Goal: Task Accomplishment & Management: Manage account settings

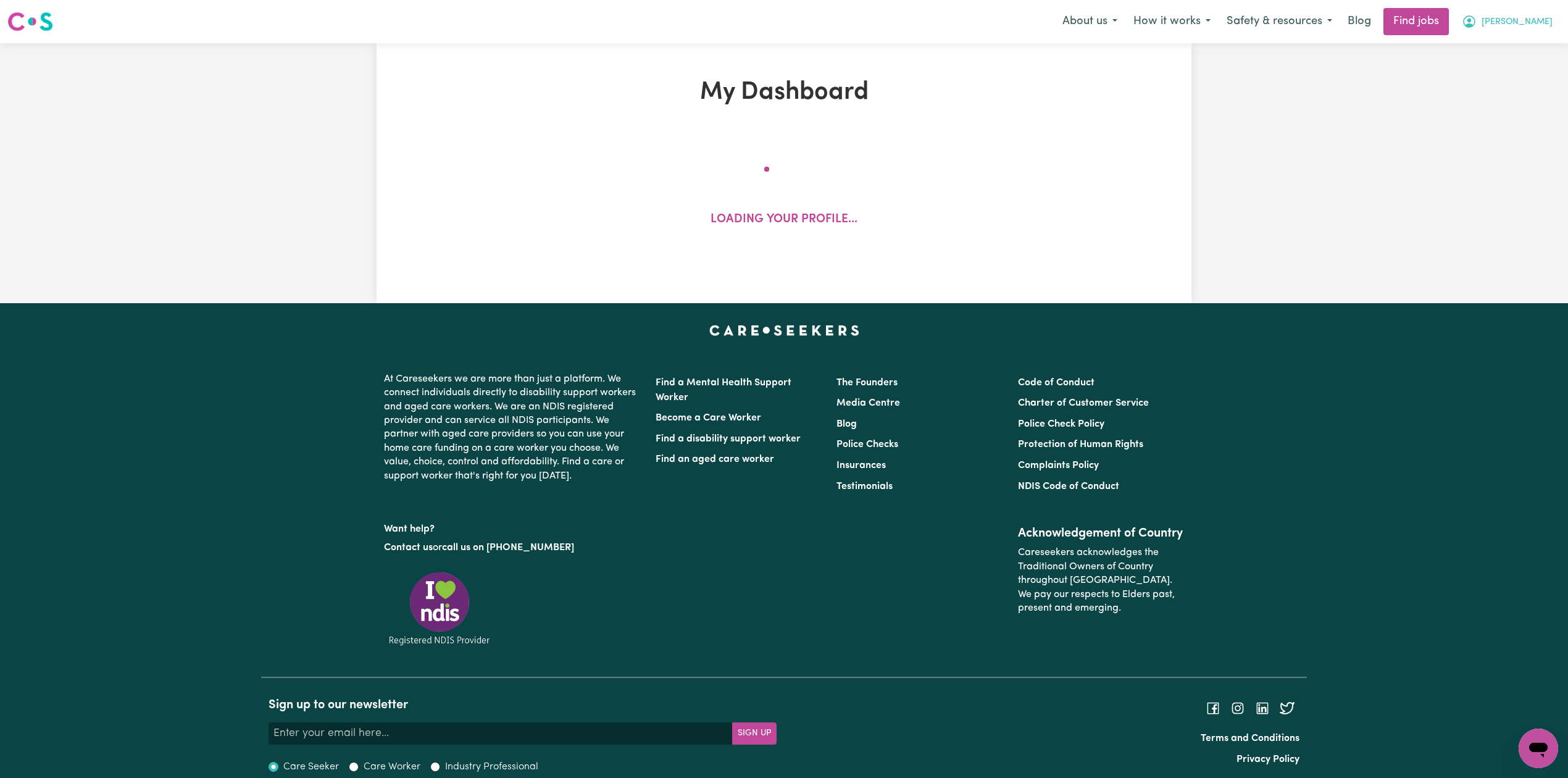
click at [1531, 22] on span "[PERSON_NAME]" at bounding box center [1517, 22] width 71 height 14
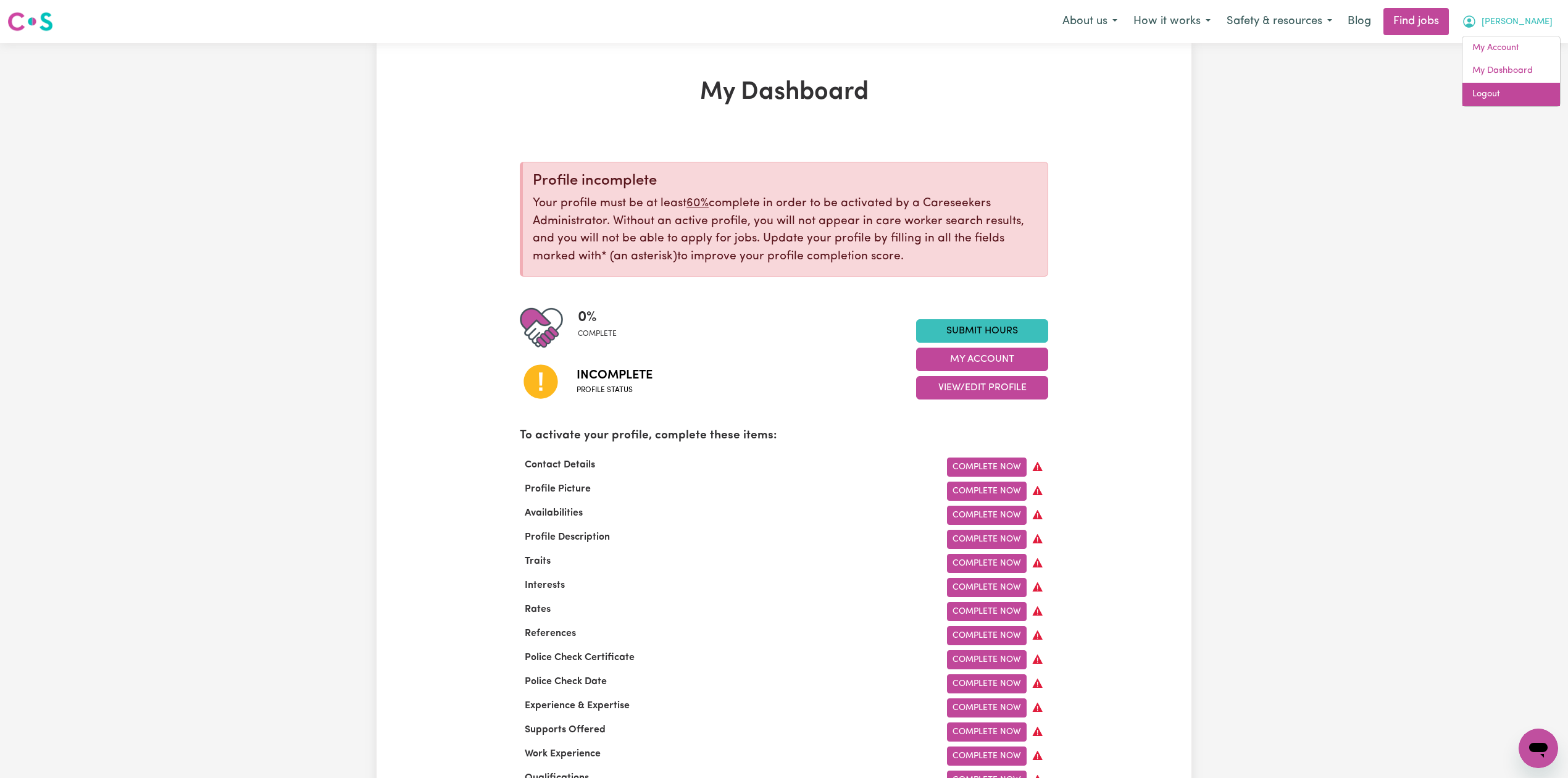
click at [1502, 96] on link "Logout" at bounding box center [1511, 95] width 98 height 24
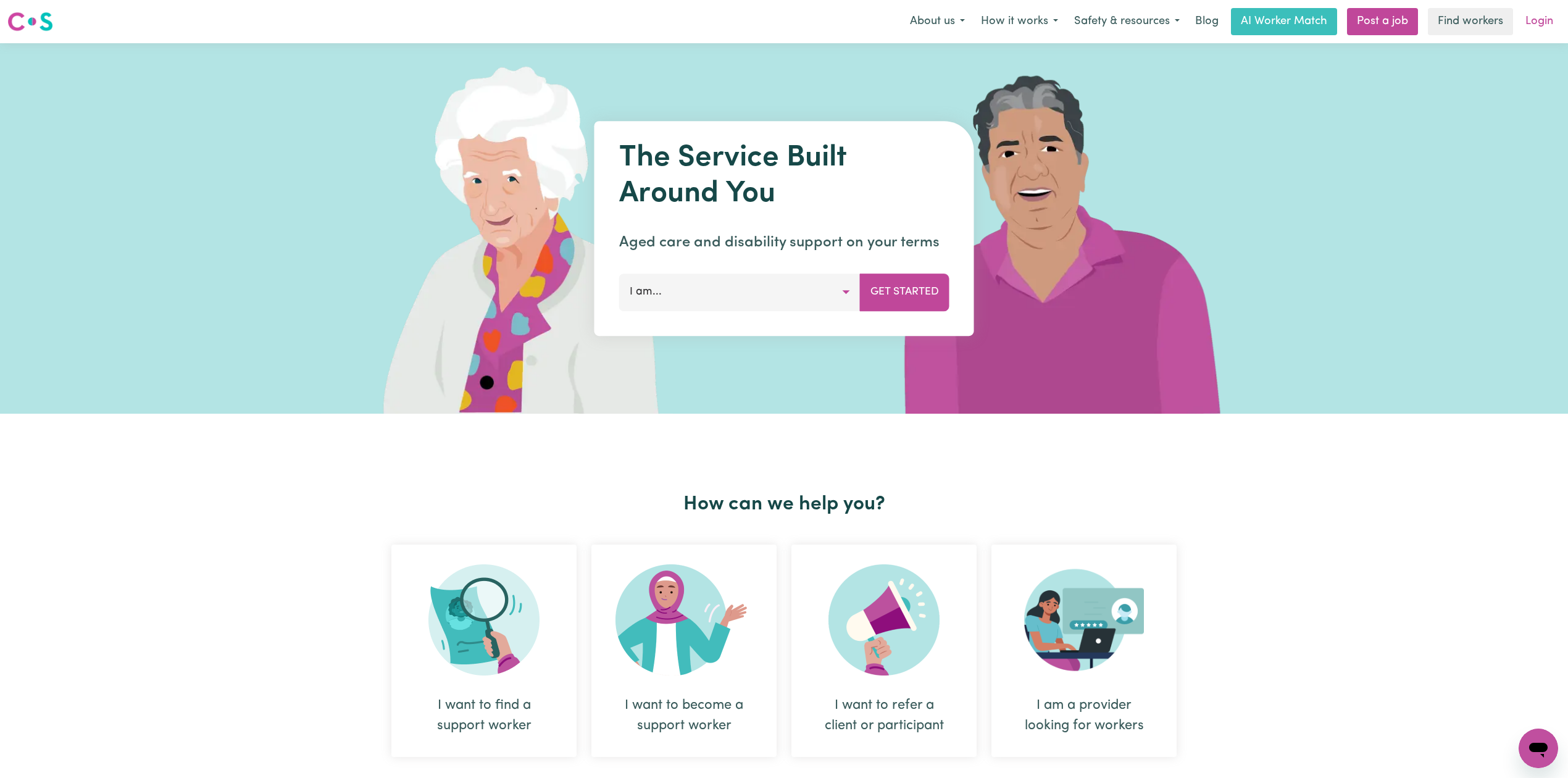
drag, startPoint x: 1544, startPoint y: 0, endPoint x: 1541, endPoint y: 11, distance: 11.4
click at [1542, 1] on nav "Menu About us How it works Safety & resources Blog AI Worker Match Post a job F…" at bounding box center [784, 21] width 1568 height 43
click at [1552, 23] on link "Login" at bounding box center [1539, 22] width 42 height 27
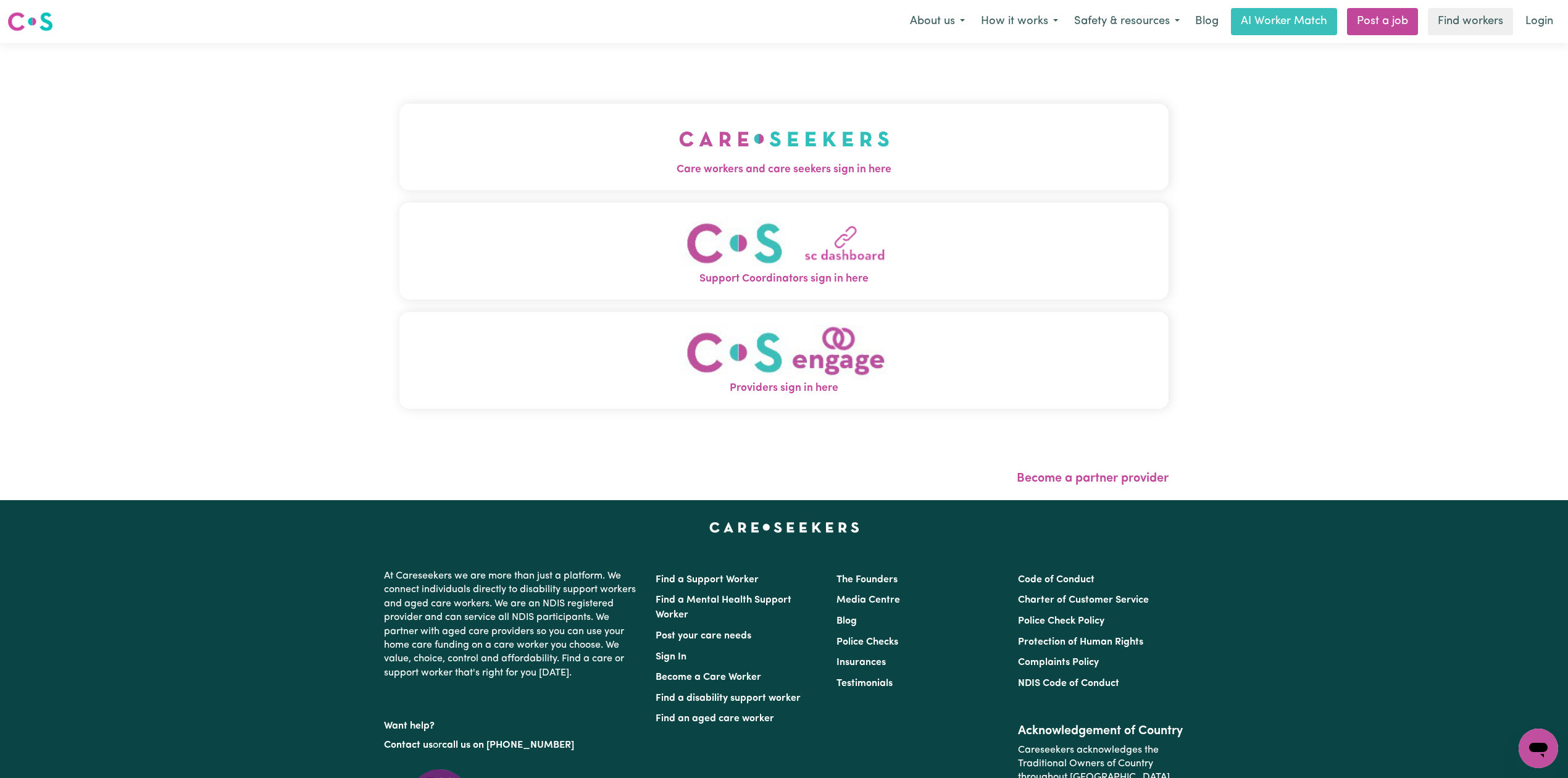
click at [916, 72] on div "Care workers and care seekers sign in here Support Coordinators sign in here Pr…" at bounding box center [783, 262] width 769 height 389
click at [780, 116] on img "Care workers and care seekers sign in here" at bounding box center [784, 139] width 211 height 45
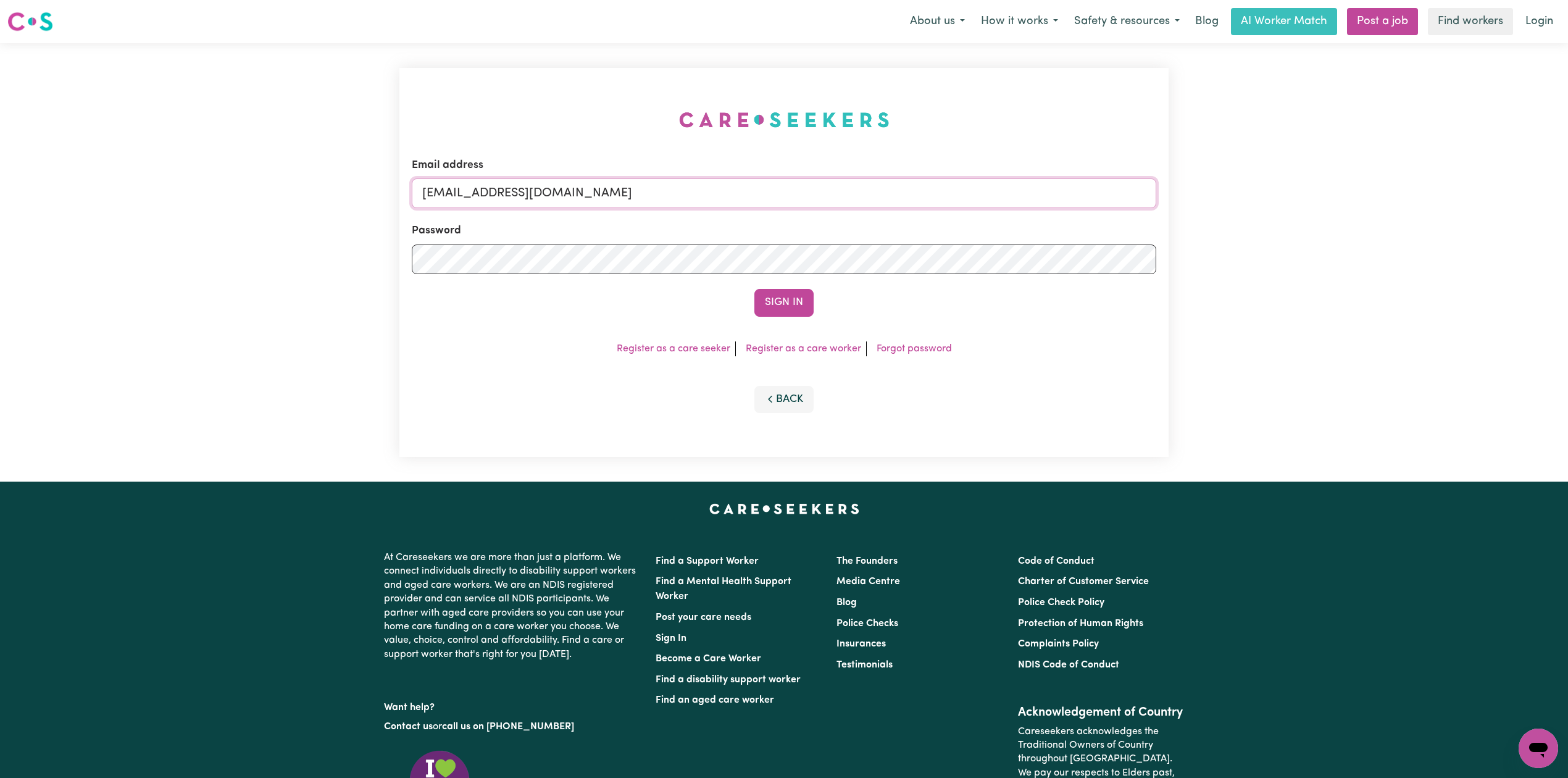
click at [632, 183] on input "[EMAIL_ADDRESS][DOMAIN_NAME]" at bounding box center [783, 193] width 744 height 30
drag, startPoint x: 487, startPoint y: 193, endPoint x: 867, endPoint y: 213, distance: 380.5
click at [867, 213] on form "Email address Superuser~[EMAIL_ADDRESS][DOMAIN_NAME] Password Sign In" at bounding box center [783, 237] width 744 height 159
type input "Superuser~[EMAIL_ADDRESS][DOMAIN_NAME]"
click at [754, 299] on button "Sign In" at bounding box center [783, 303] width 59 height 27
